Goal: Transaction & Acquisition: Obtain resource

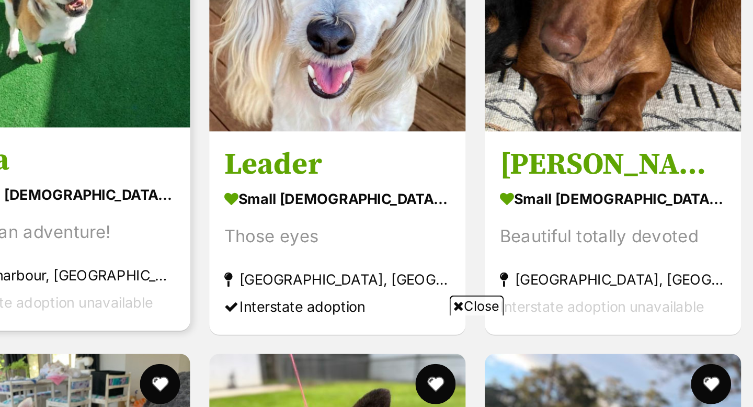
scroll to position [1324, 0]
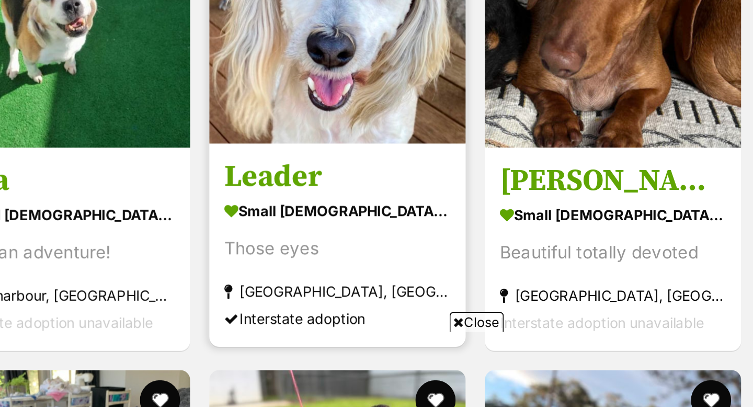
click at [387, 217] on img at bounding box center [391, 185] width 133 height 133
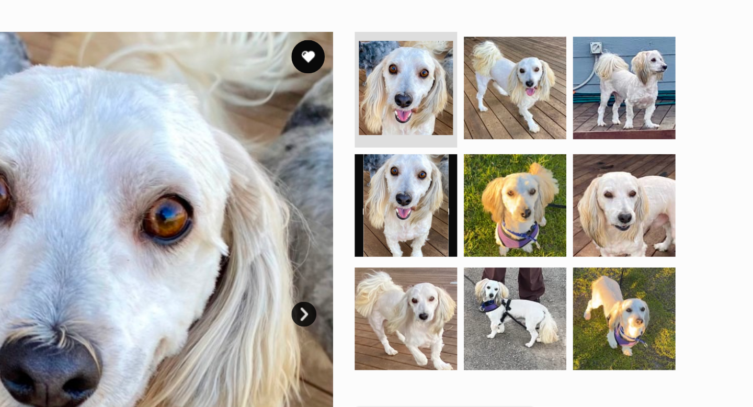
scroll to position [197, 0]
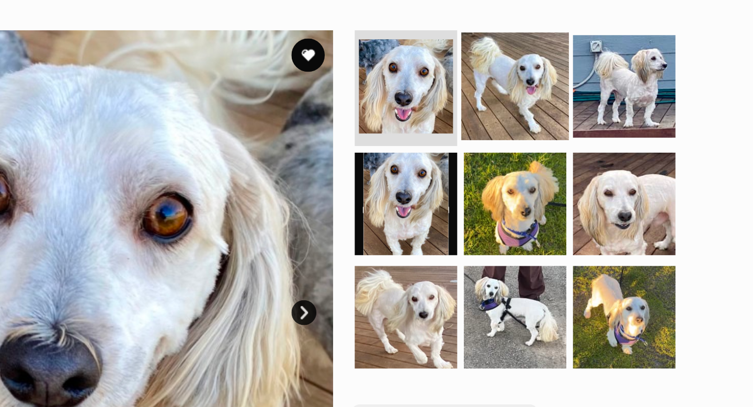
click at [547, 47] on img at bounding box center [546, 54] width 67 height 67
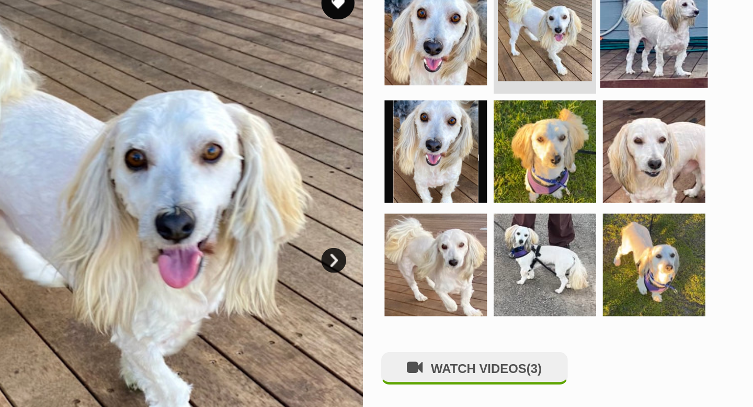
click at [606, 64] on img at bounding box center [615, 54] width 67 height 67
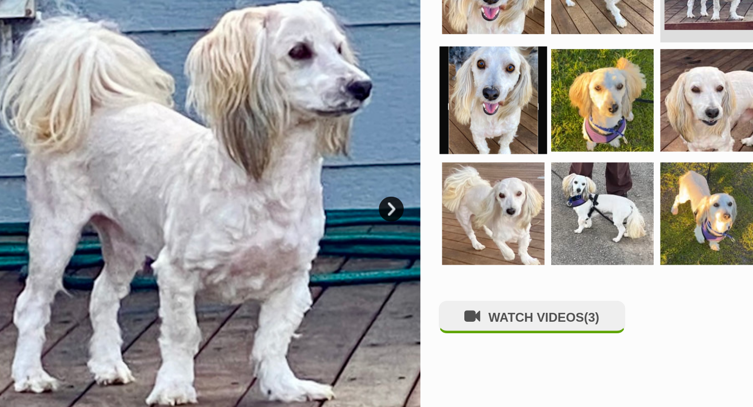
click at [470, 147] on img at bounding box center [478, 129] width 67 height 67
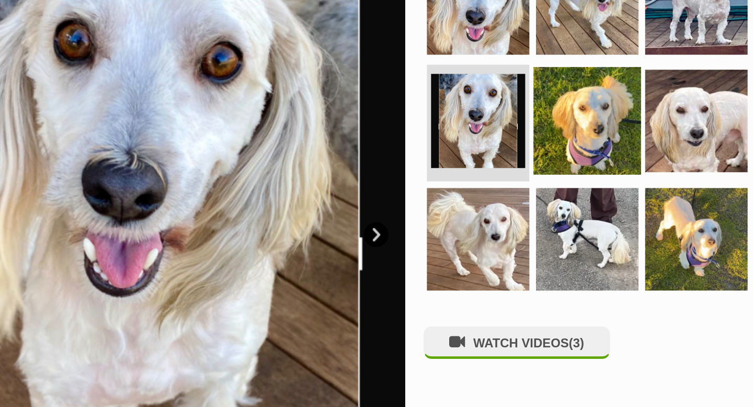
click at [540, 136] on img at bounding box center [546, 126] width 67 height 67
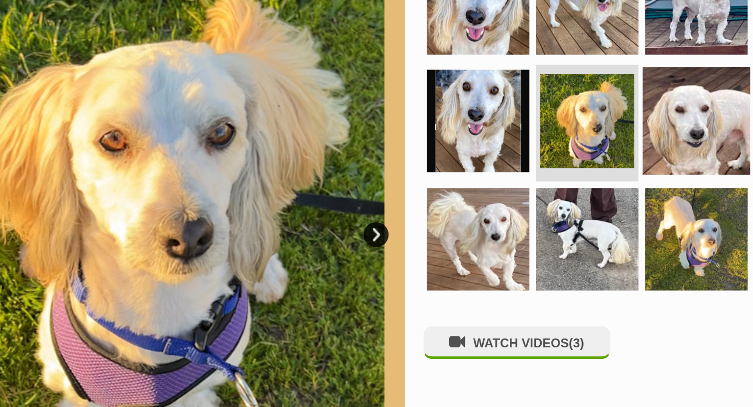
click at [603, 136] on img at bounding box center [615, 126] width 67 height 67
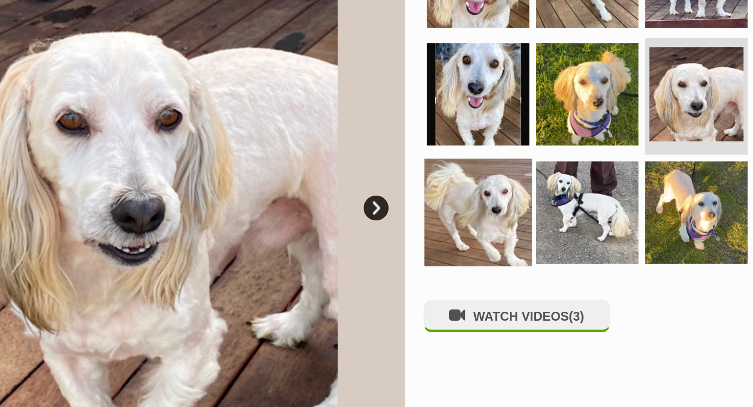
click at [494, 219] on img at bounding box center [478, 200] width 67 height 67
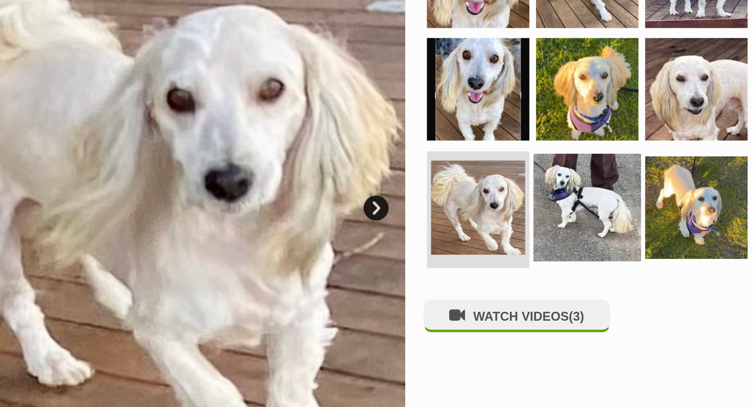
click at [552, 204] on img at bounding box center [546, 197] width 67 height 67
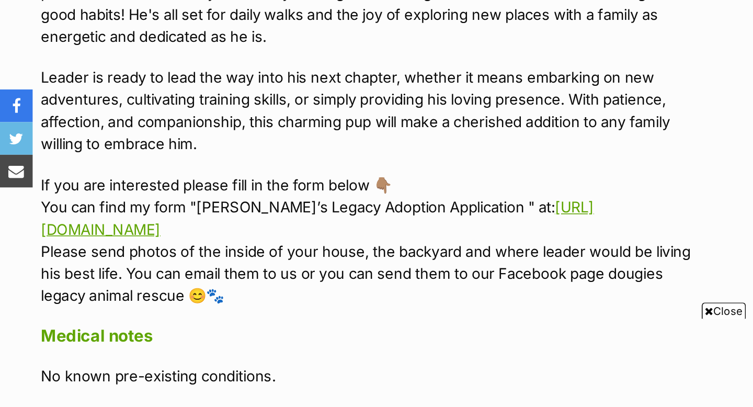
scroll to position [769, 0]
